Goal: Navigation & Orientation: Understand site structure

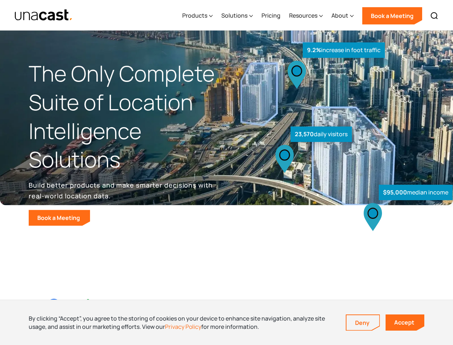
click at [227, 172] on div "$95,000 median income 23,570 daily visitors 9.2% increase in foot traffic" at bounding box center [338, 150] width 222 height 152
click at [311, 15] on div "Resources" at bounding box center [303, 15] width 28 height 9
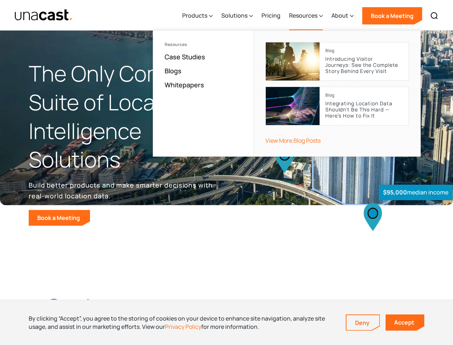
click at [199, 16] on div "Products" at bounding box center [194, 15] width 25 height 9
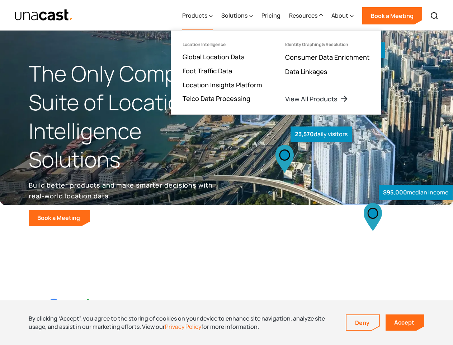
click at [238, 16] on div "Solutions" at bounding box center [235, 15] width 26 height 9
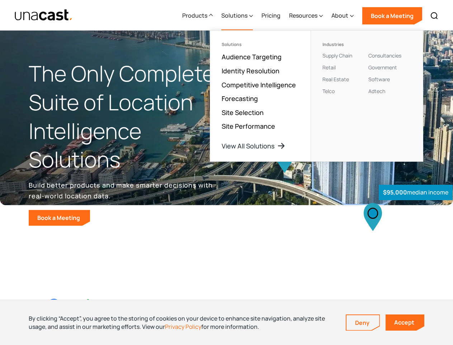
click at [307, 16] on div "Resources" at bounding box center [303, 15] width 28 height 9
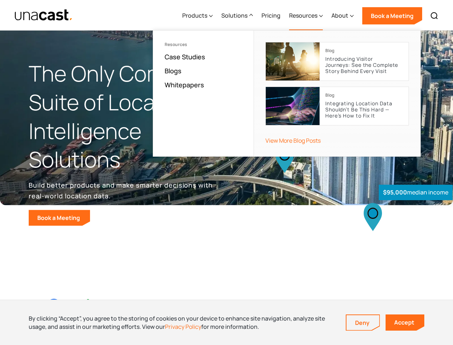
click at [343, 16] on div "About" at bounding box center [340, 15] width 17 height 9
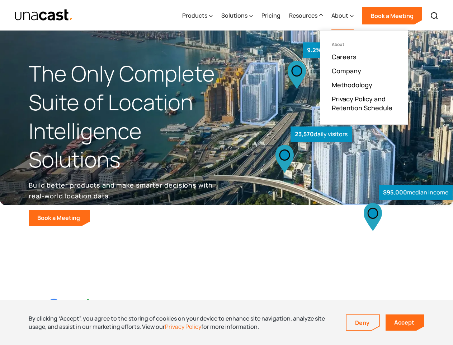
click at [435, 16] on img at bounding box center [434, 15] width 9 height 9
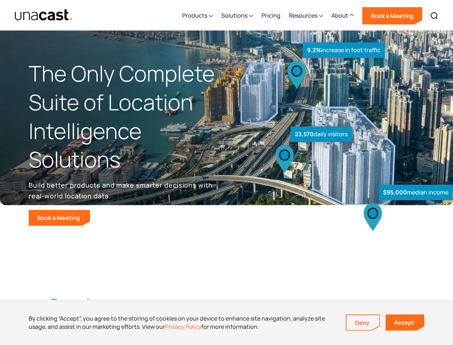
click at [0, 0] on div at bounding box center [0, 0] width 0 height 0
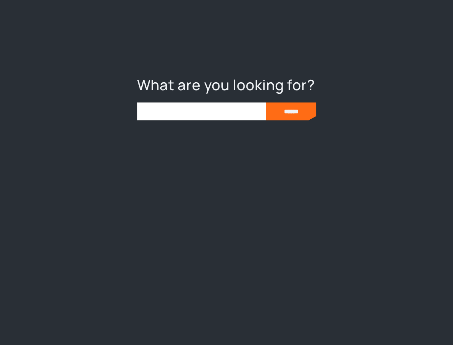
click at [363, 322] on link "Deny" at bounding box center [363, 322] width 33 height 15
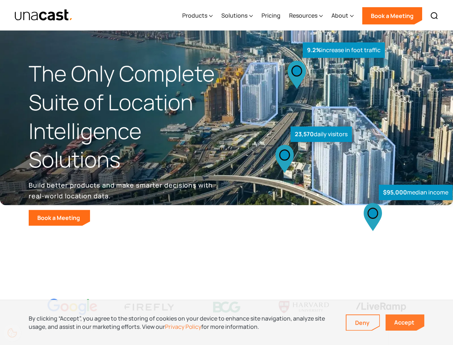
click at [405, 322] on link "Accept" at bounding box center [405, 322] width 39 height 16
